Goal: Navigation & Orientation: Find specific page/section

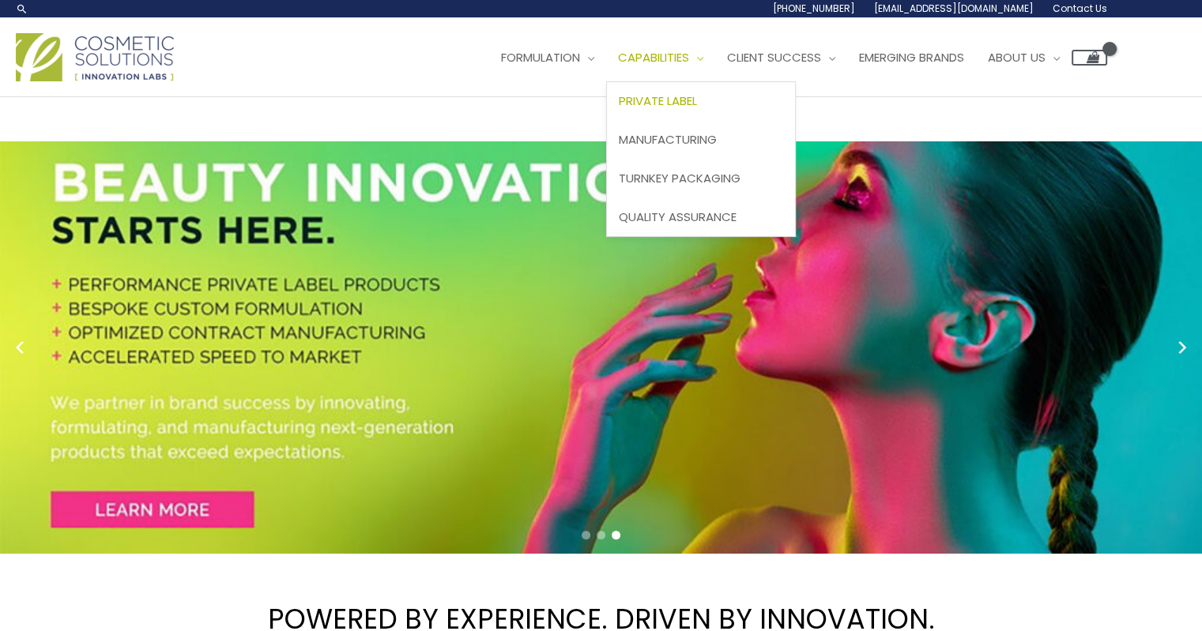
click at [619, 109] on span "Private Label" at bounding box center [658, 100] width 78 height 17
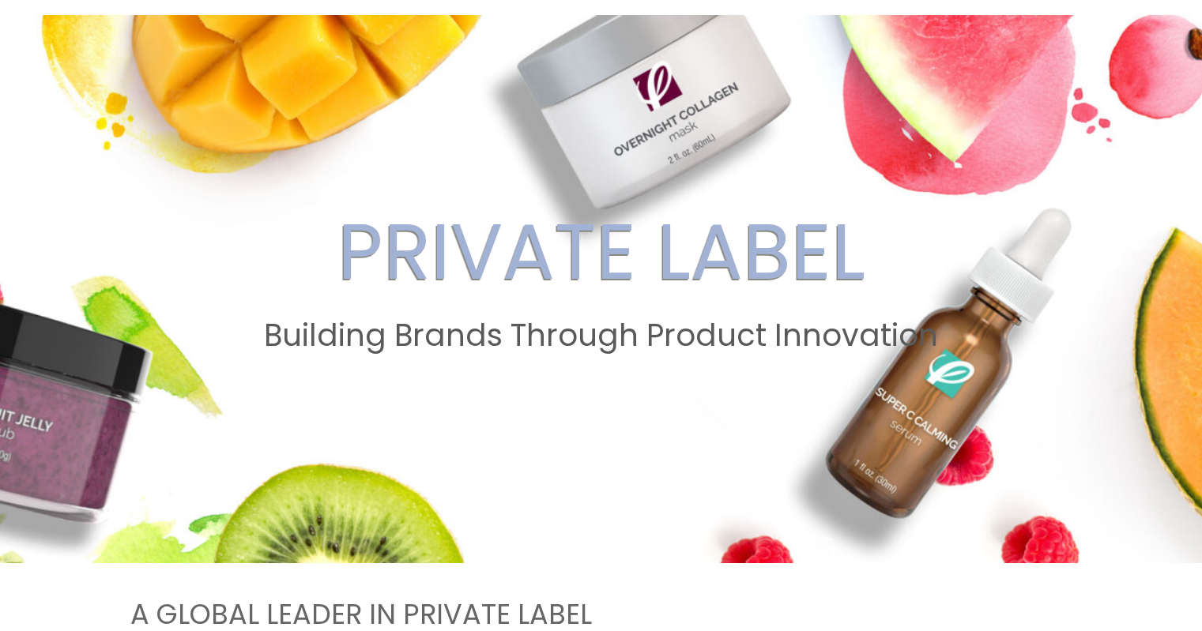
scroll to position [158, 0]
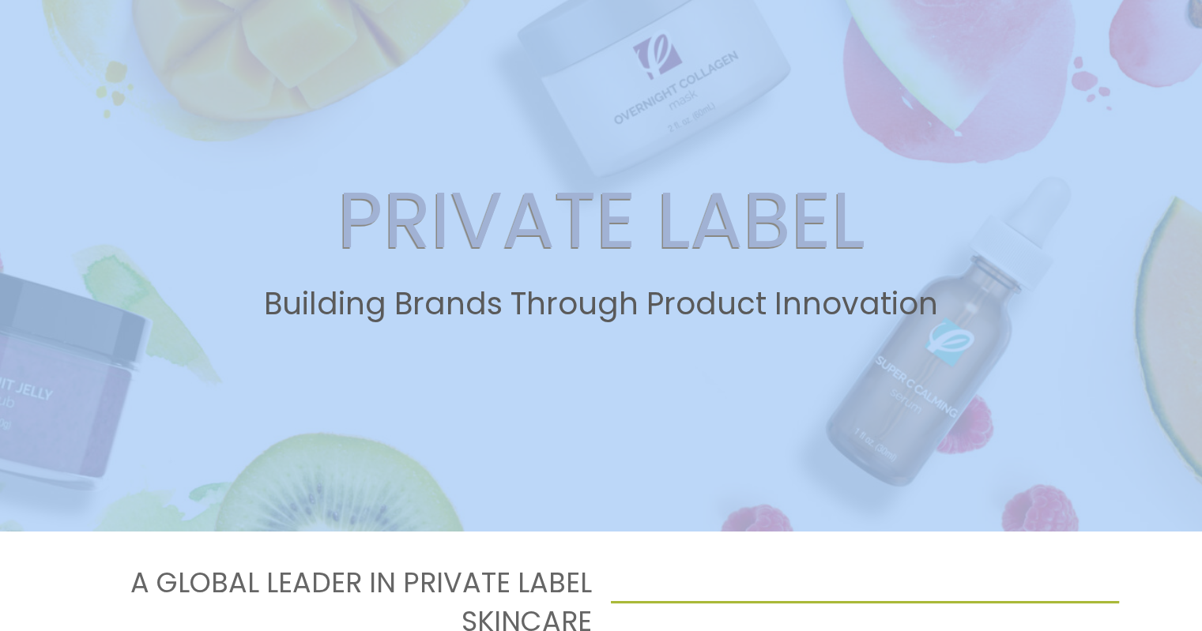
drag, startPoint x: 0, startPoint y: 0, endPoint x: 454, endPoint y: 192, distance: 492.5
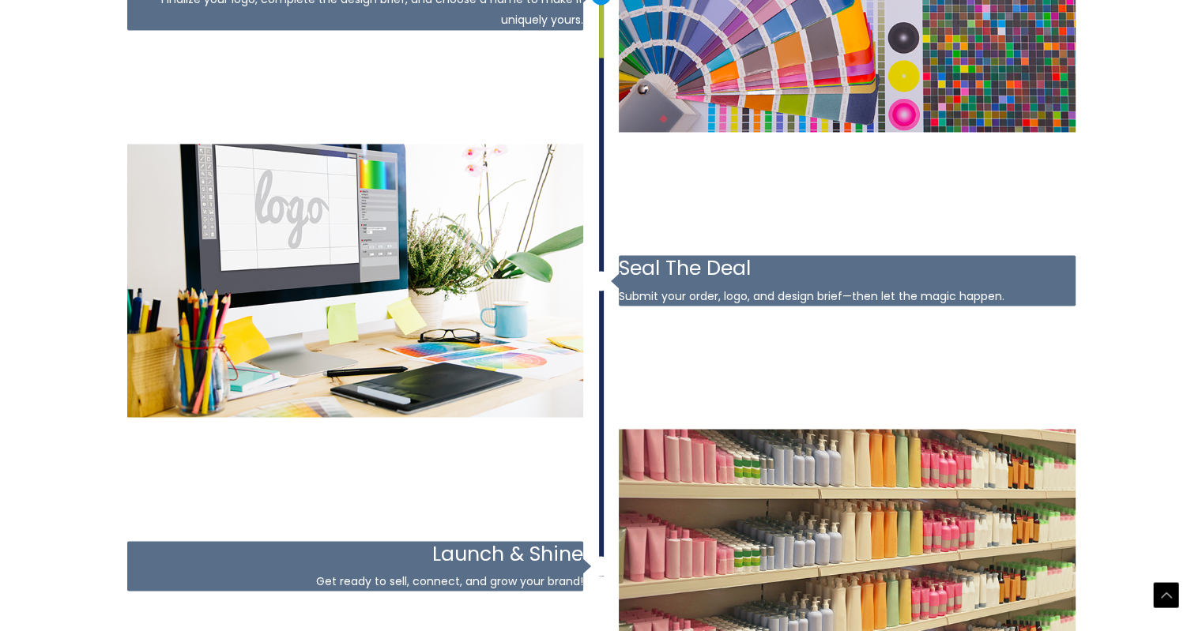
scroll to position [2731, 0]
